Goal: Task Accomplishment & Management: Complete application form

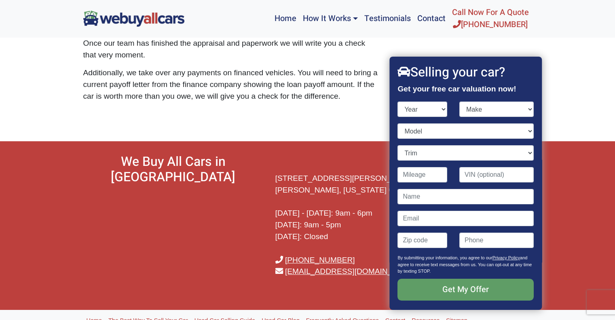
select select "2025"
click at [398, 101] on select "Year [DATE] 2024 2023 2022 2021 2020 2019 2018 2017 2016 2015 2014 2013 2012 20…" at bounding box center [423, 108] width 50 height 15
click at [524, 109] on select "Make" at bounding box center [496, 108] width 74 height 15
click at [478, 106] on select "Make" at bounding box center [496, 108] width 74 height 15
click at [466, 106] on select "Make" at bounding box center [496, 108] width 74 height 15
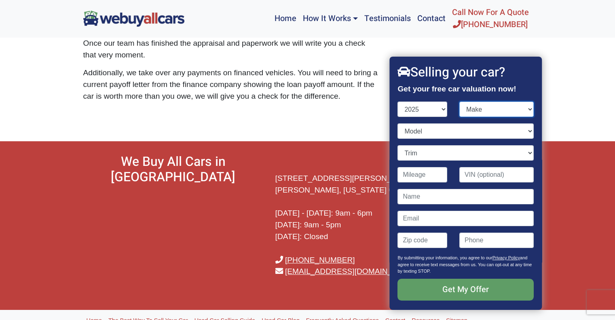
click at [524, 109] on select "Make" at bounding box center [496, 108] width 74 height 15
click at [412, 132] on select "Model" at bounding box center [466, 130] width 136 height 15
click at [459, 106] on select "Make" at bounding box center [496, 108] width 74 height 15
click at [459, 101] on select "Make" at bounding box center [496, 108] width 74 height 15
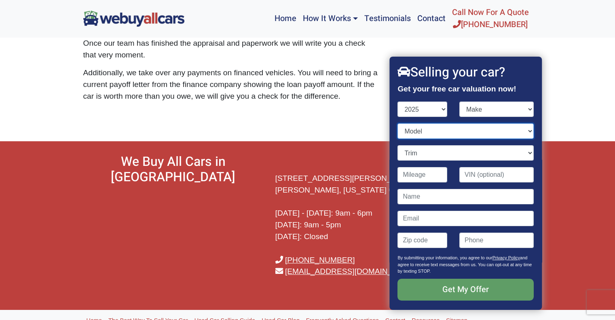
click at [522, 131] on select "Model" at bounding box center [466, 130] width 136 height 15
click at [525, 110] on select "Make" at bounding box center [496, 108] width 74 height 15
click at [459, 101] on select "Make" at bounding box center [496, 108] width 74 height 15
click at [467, 112] on select "Make" at bounding box center [496, 108] width 74 height 15
click at [430, 129] on select "Model" at bounding box center [466, 130] width 136 height 15
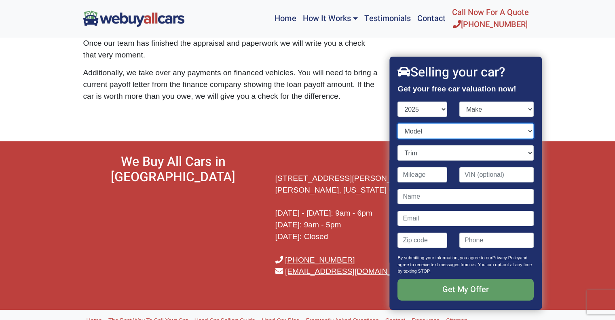
click at [398, 123] on select "Model" at bounding box center [466, 130] width 136 height 15
click at [344, 89] on p "Additionally, we take over any payments on financed vehicles. You will need to …" at bounding box center [230, 84] width 295 height 35
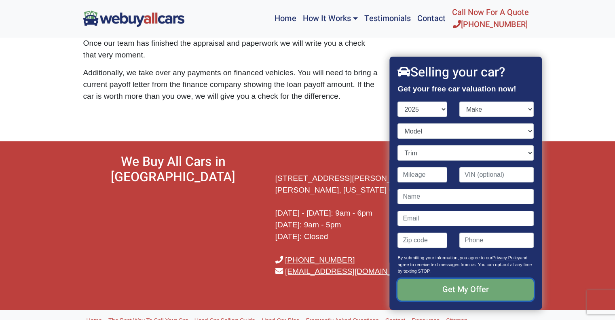
click at [458, 290] on input "Get My Offer" at bounding box center [466, 290] width 136 height 22
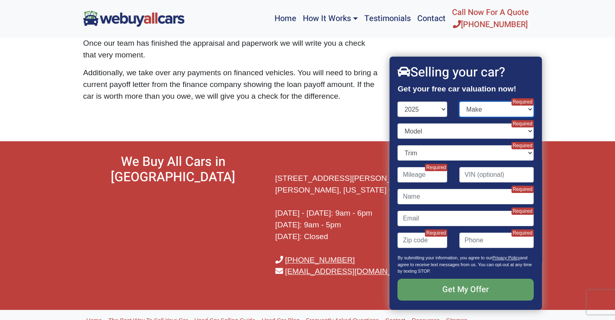
click at [524, 108] on select "Make" at bounding box center [496, 108] width 74 height 15
click at [465, 103] on select "Make" at bounding box center [496, 108] width 74 height 15
